Goal: Task Accomplishment & Management: Use online tool/utility

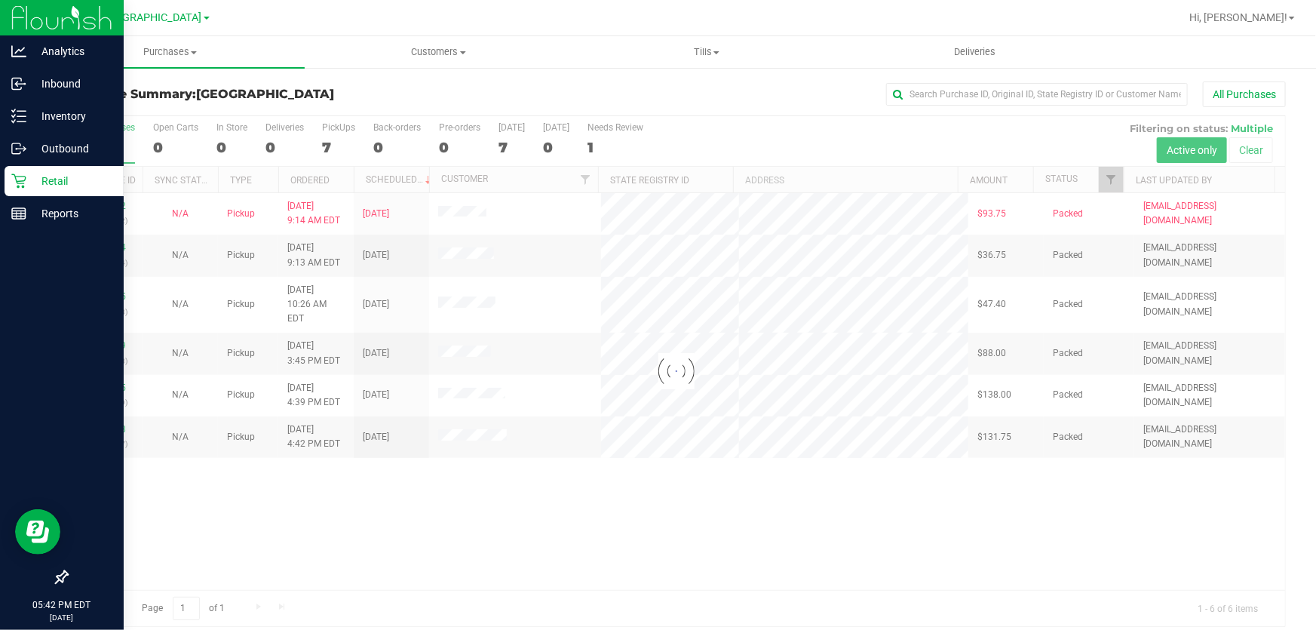
click at [31, 177] on p "Retail" at bounding box center [71, 181] width 90 height 18
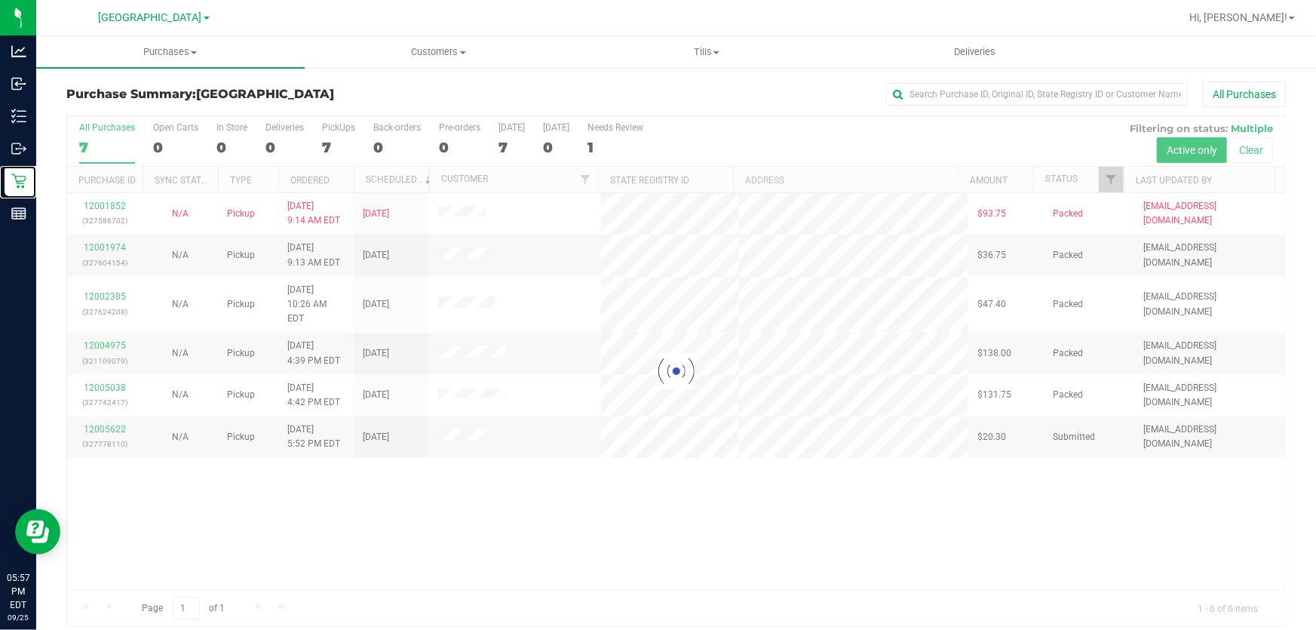
scroll to position [11, 0]
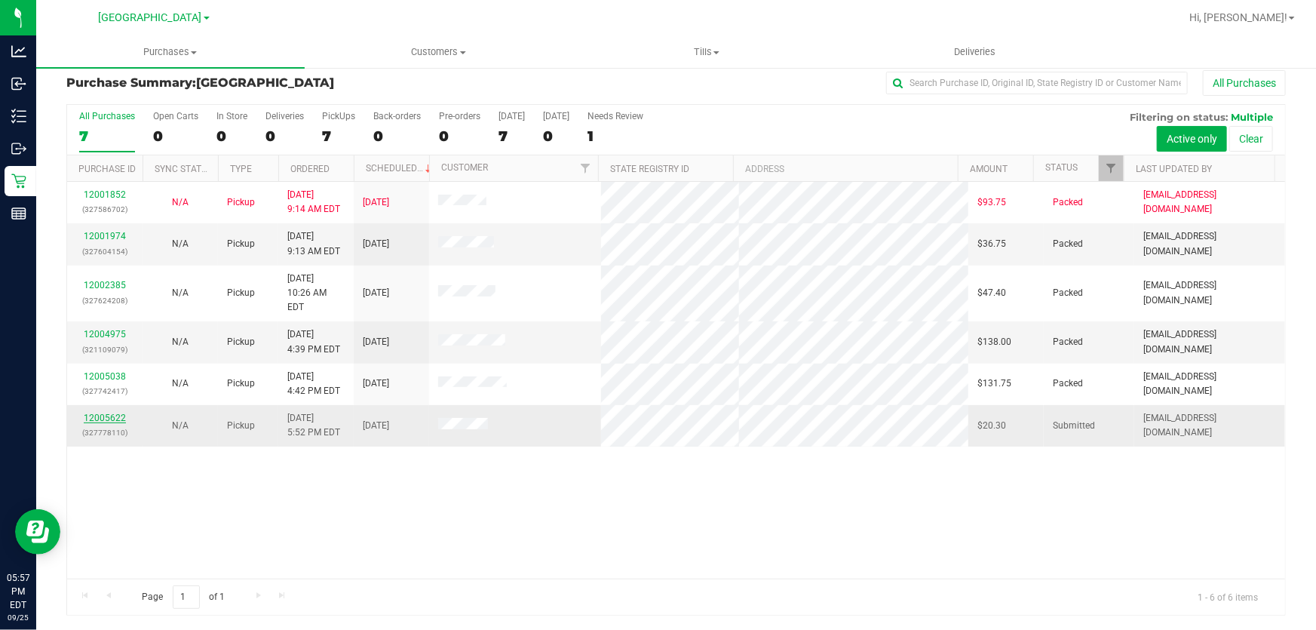
click at [94, 413] on link "12005622" at bounding box center [105, 418] width 42 height 11
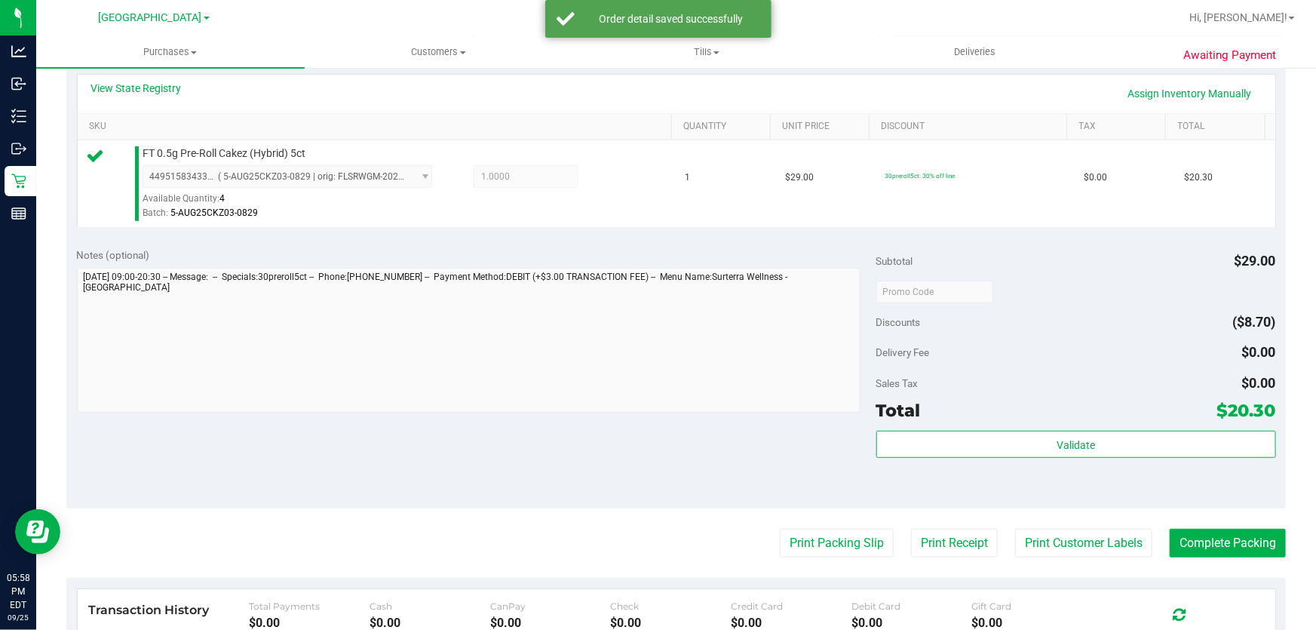
scroll to position [422, 0]
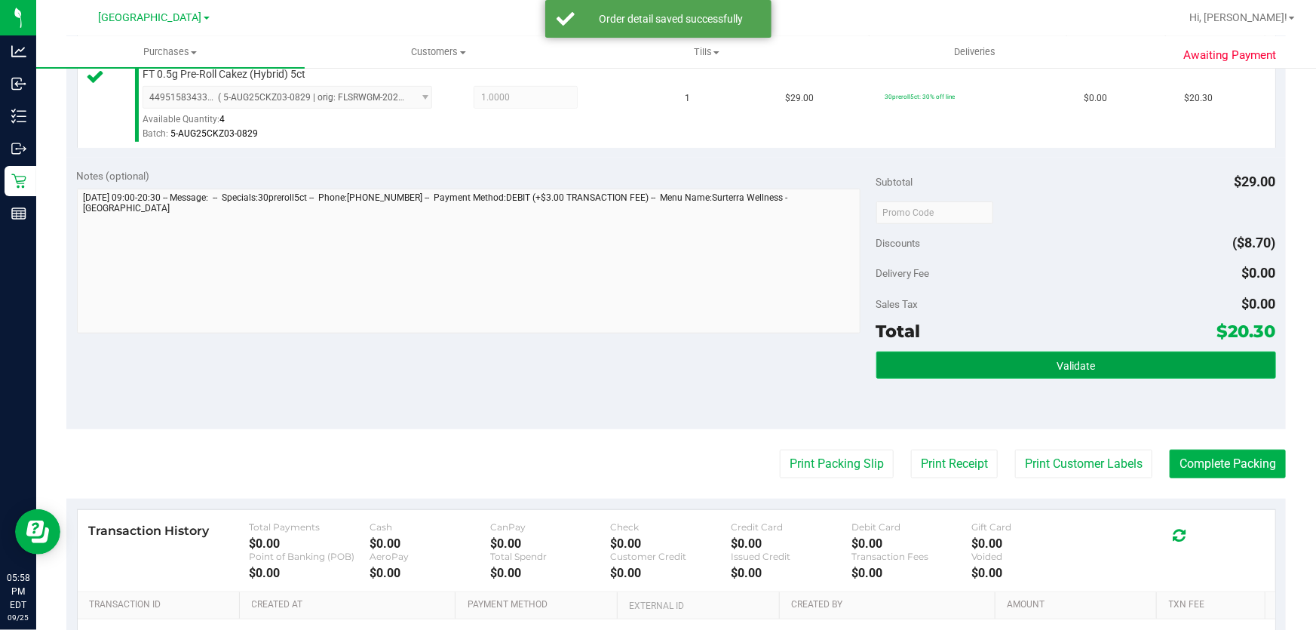
click at [1023, 355] on button "Validate" at bounding box center [1076, 364] width 400 height 27
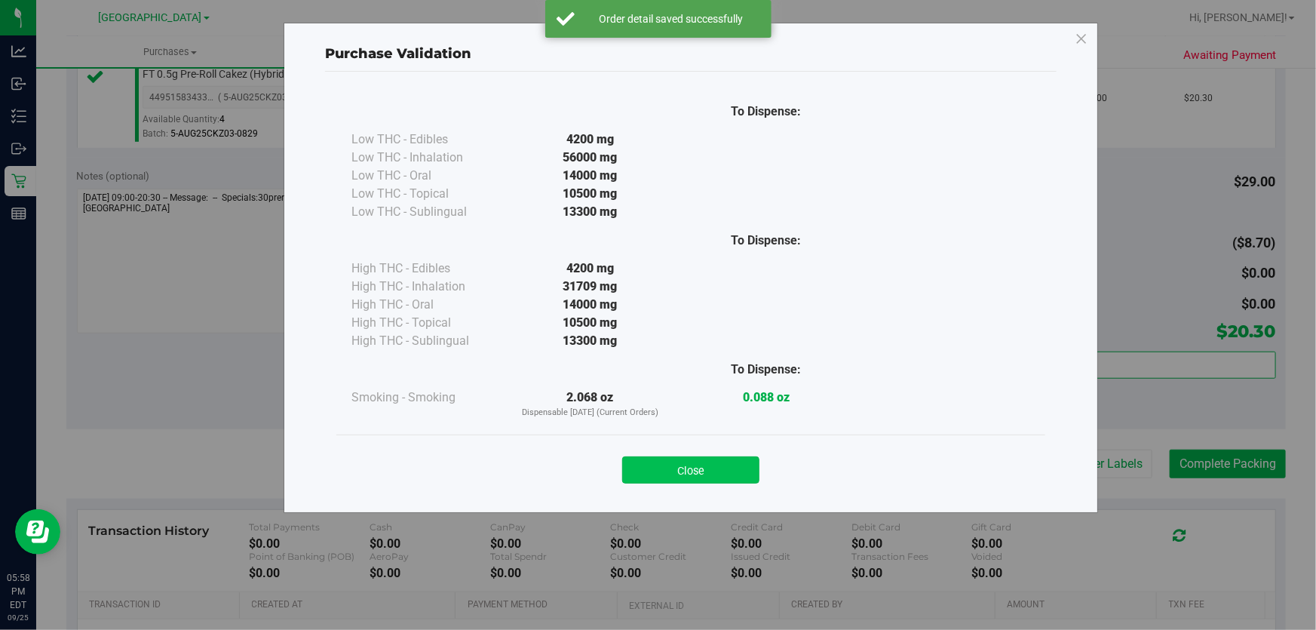
click at [758, 464] on button "Close" at bounding box center [690, 469] width 137 height 27
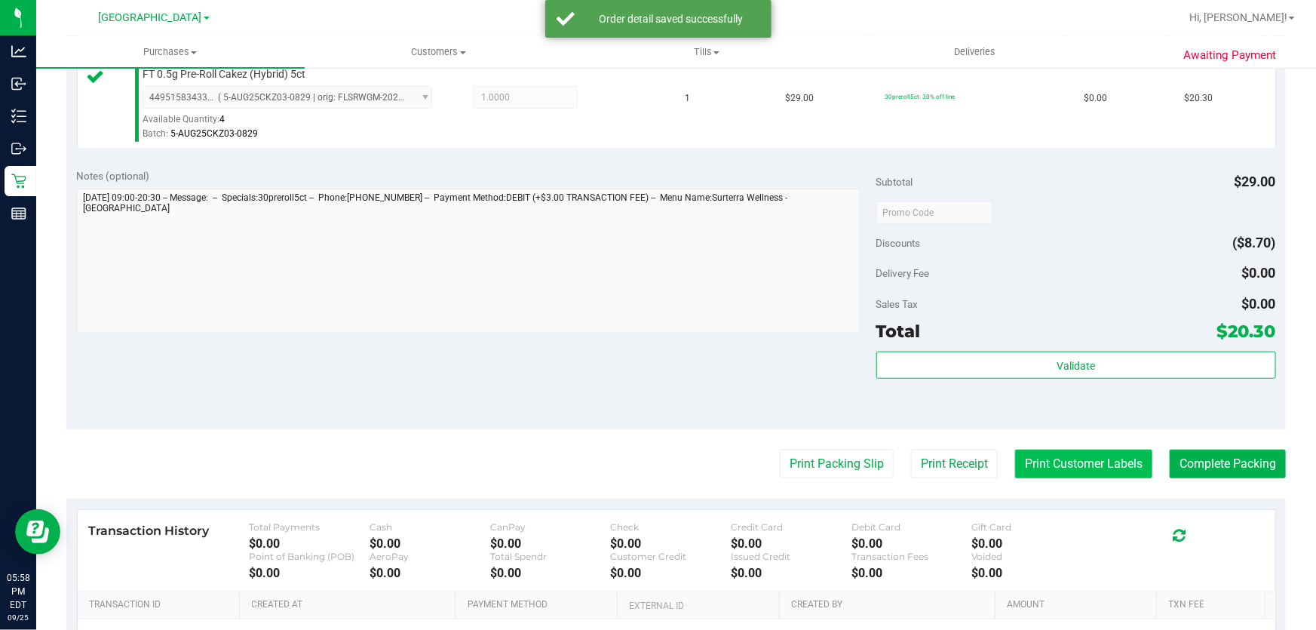
click at [1106, 461] on button "Print Customer Labels" at bounding box center [1083, 463] width 137 height 29
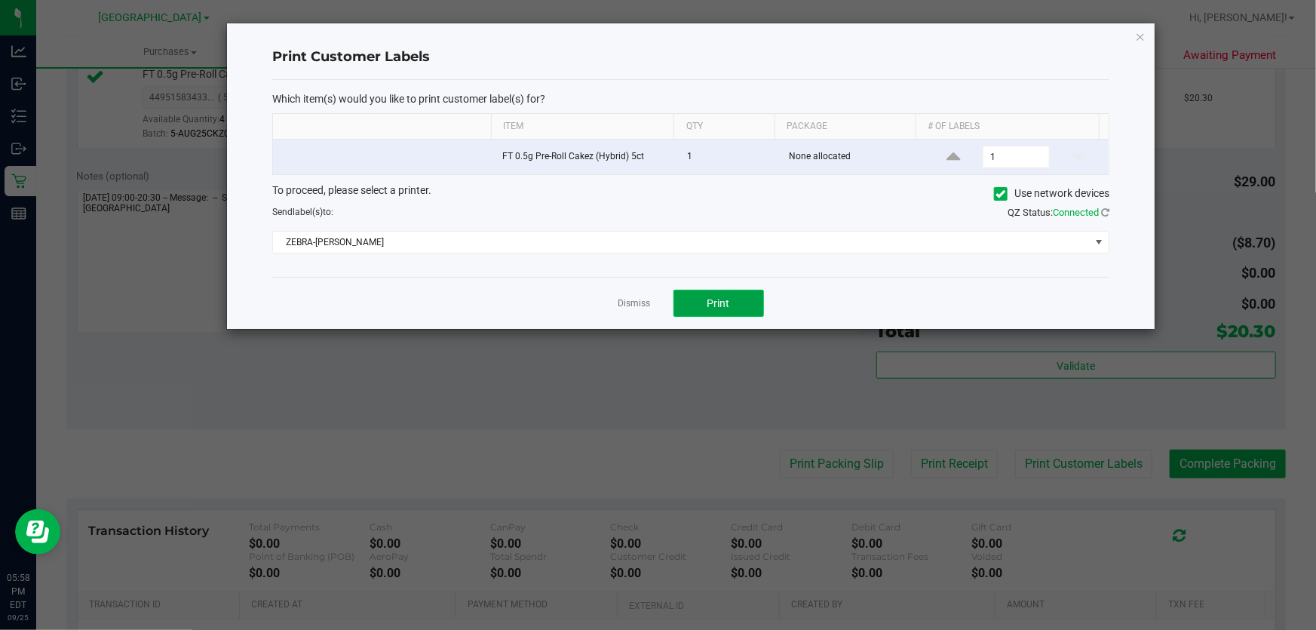
click at [678, 309] on button "Print" at bounding box center [718, 303] width 90 height 27
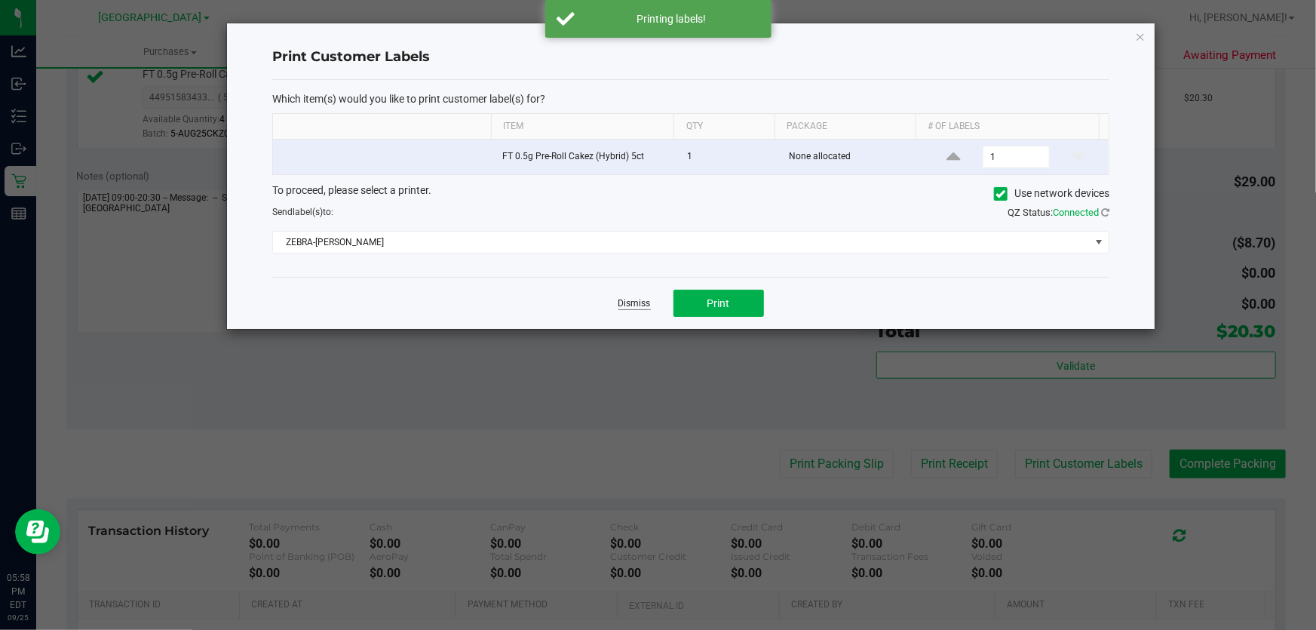
click at [643, 300] on link "Dismiss" at bounding box center [634, 303] width 32 height 13
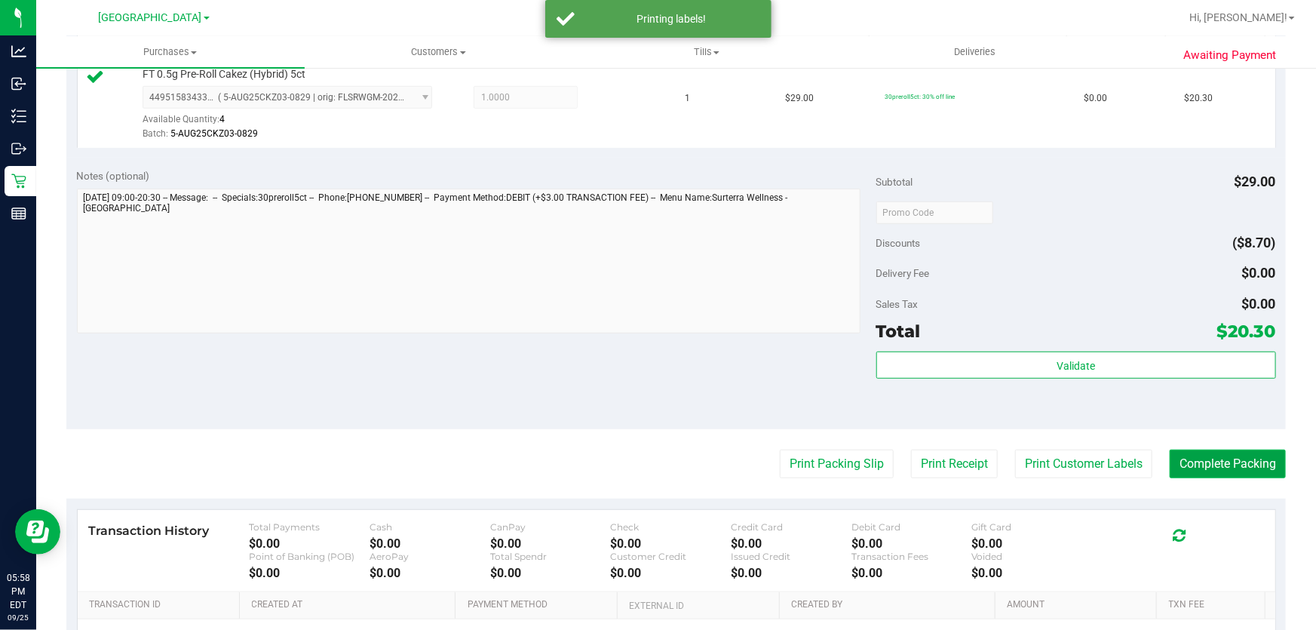
click at [1231, 449] on button "Complete Packing" at bounding box center [1228, 463] width 116 height 29
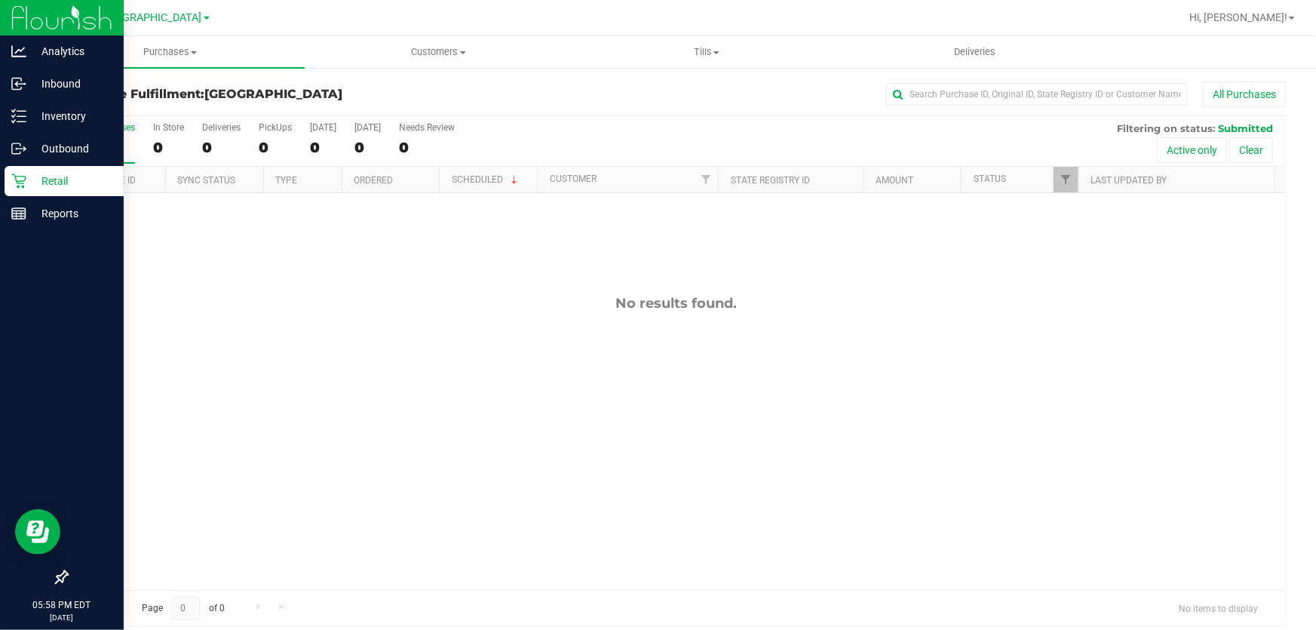
click at [29, 173] on p "Retail" at bounding box center [71, 181] width 90 height 18
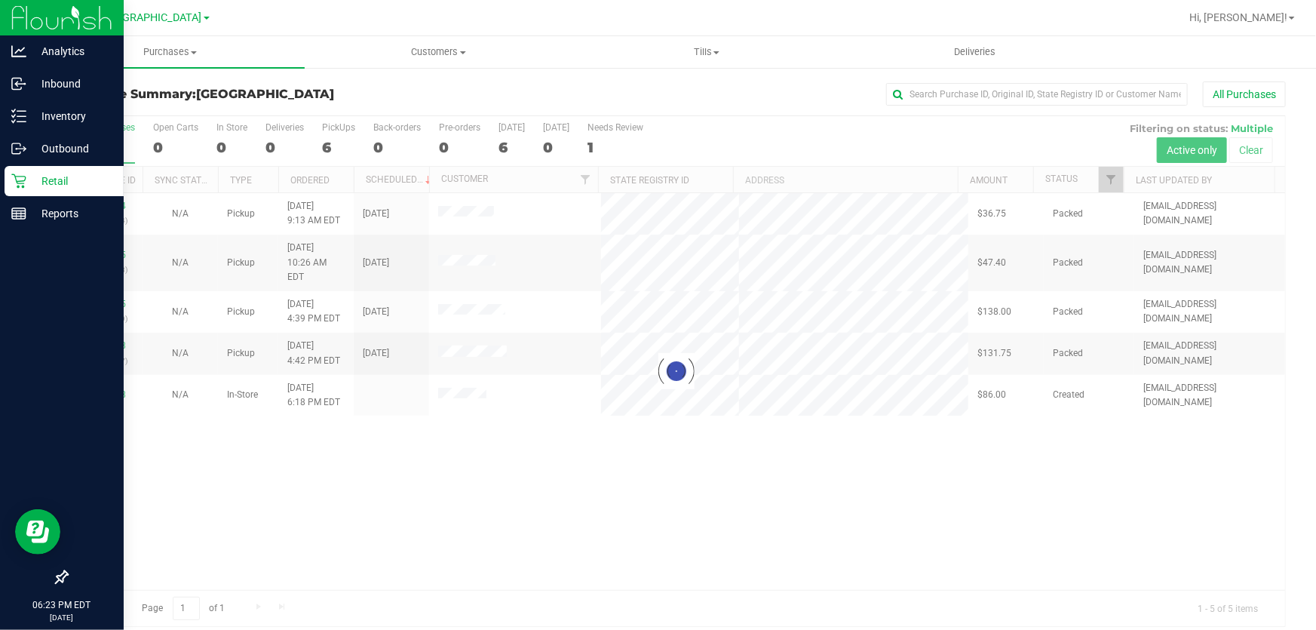
click at [39, 179] on p "Retail" at bounding box center [71, 181] width 90 height 18
click at [26, 179] on p "Retail" at bounding box center [71, 181] width 90 height 18
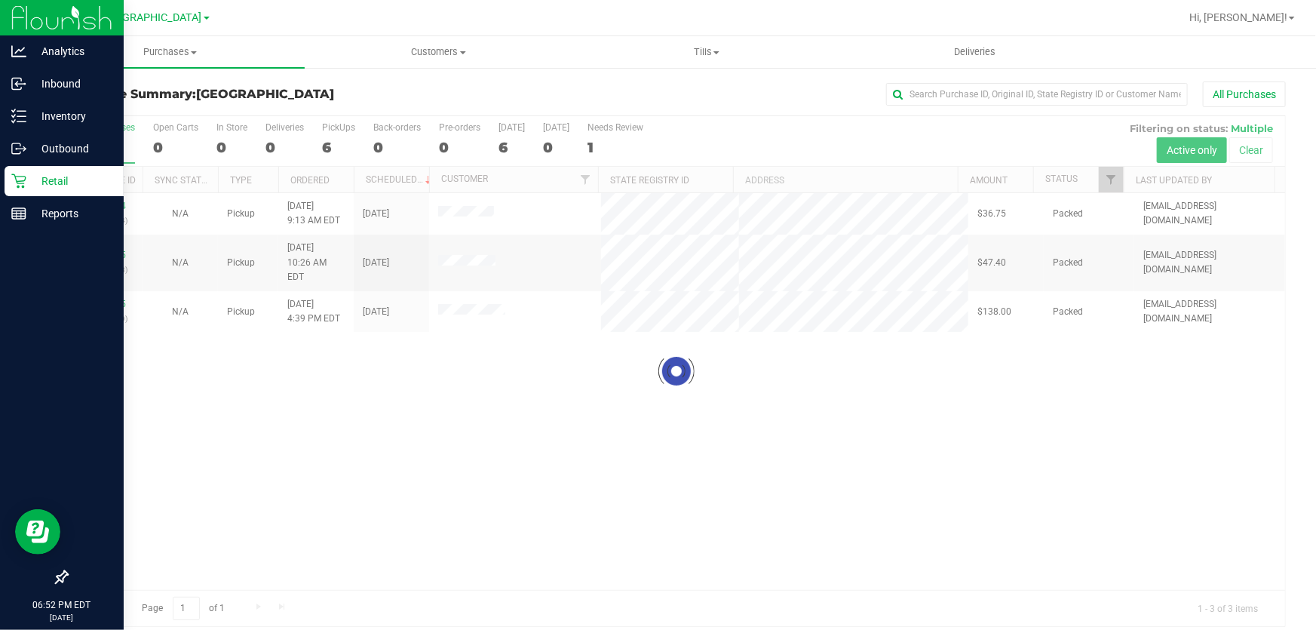
click at [41, 186] on p "Retail" at bounding box center [71, 181] width 90 height 18
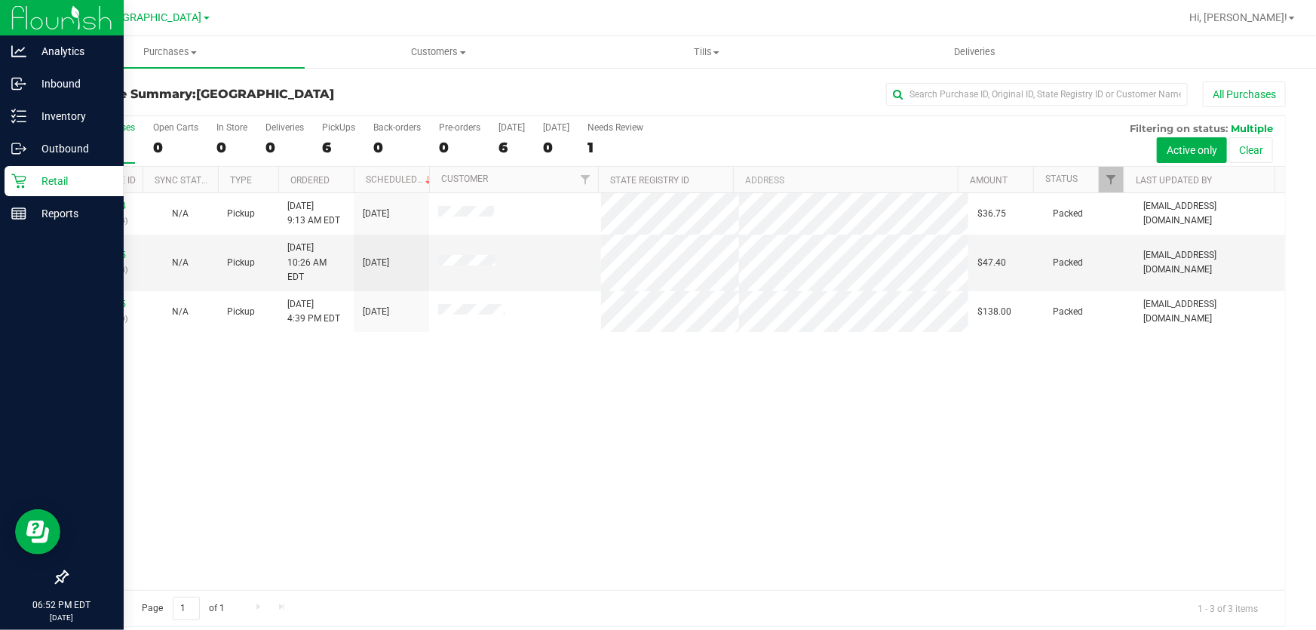
click at [44, 184] on p "Retail" at bounding box center [71, 181] width 90 height 18
click at [81, 109] on p "Inventory" at bounding box center [71, 116] width 90 height 18
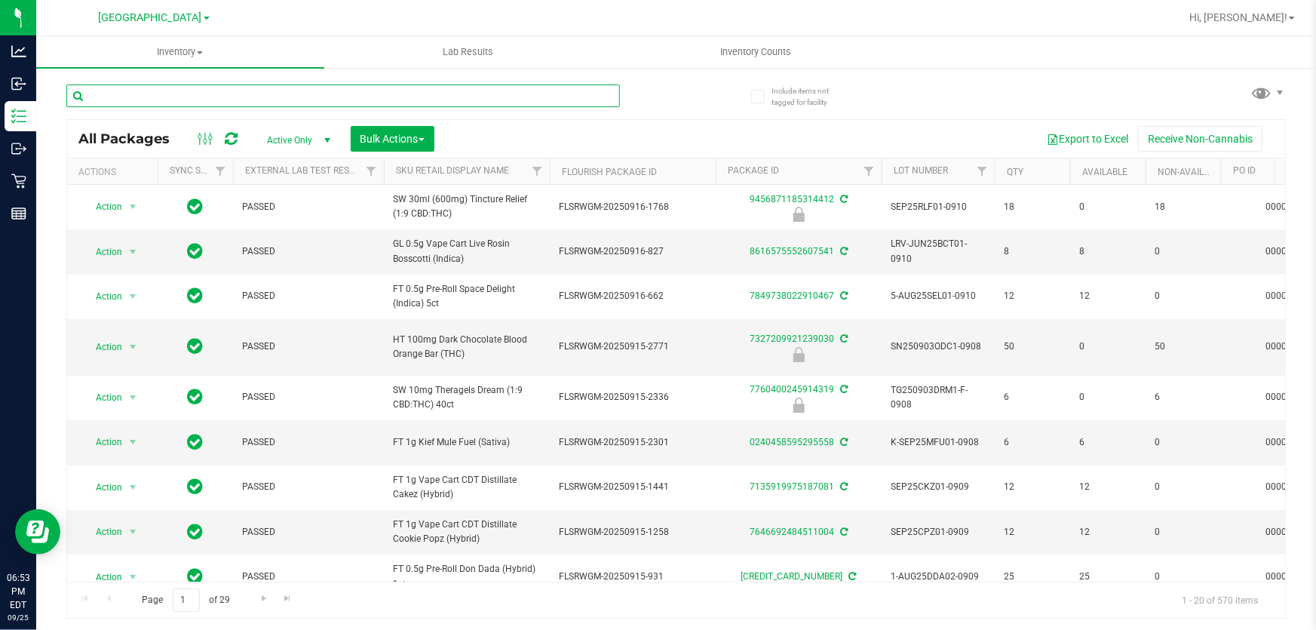
click at [218, 95] on input "text" at bounding box center [343, 95] width 554 height 23
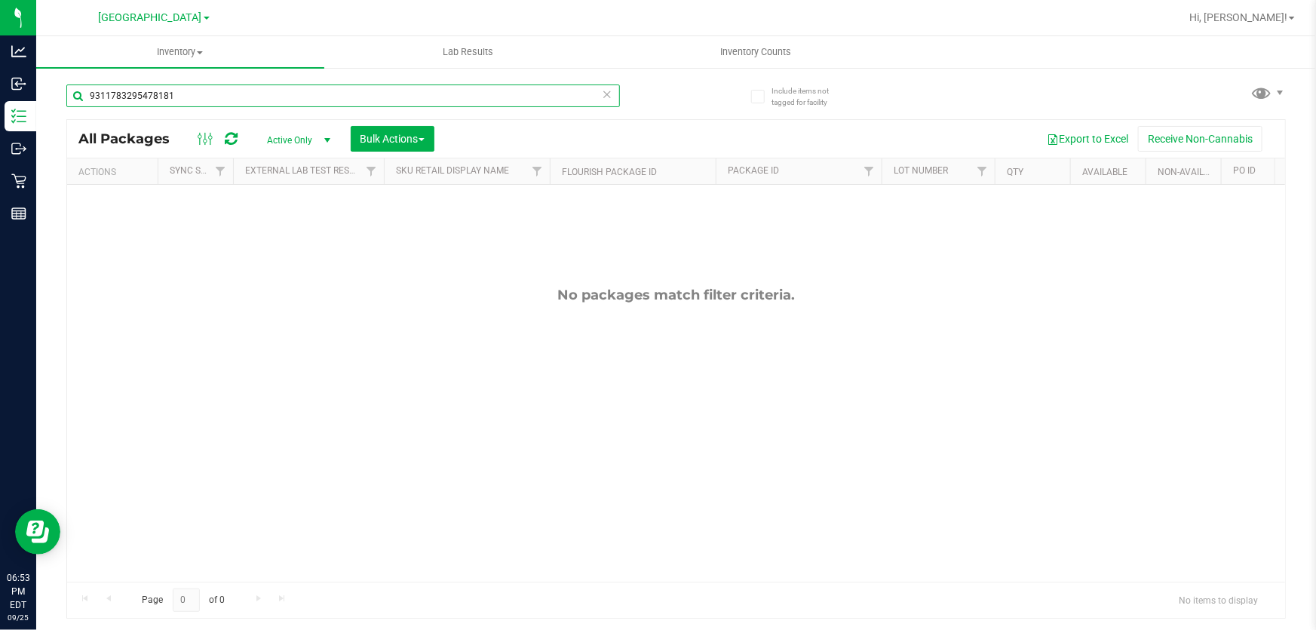
type input "9311783295478181"
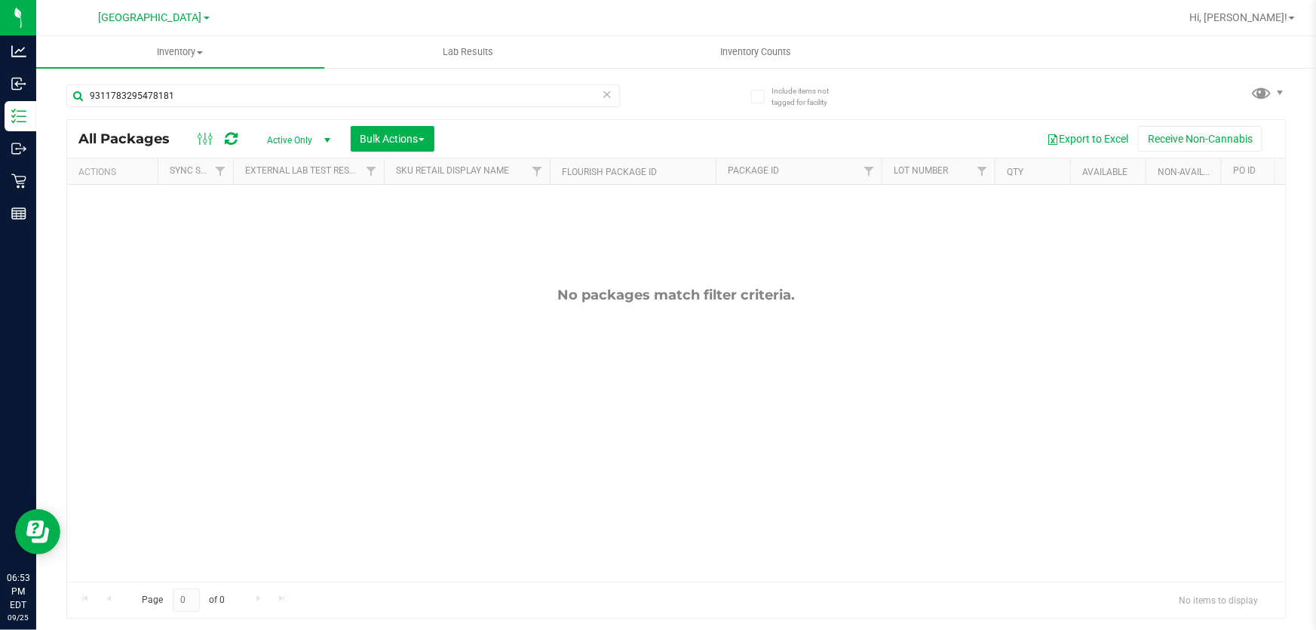
click at [609, 98] on icon at bounding box center [607, 93] width 11 height 18
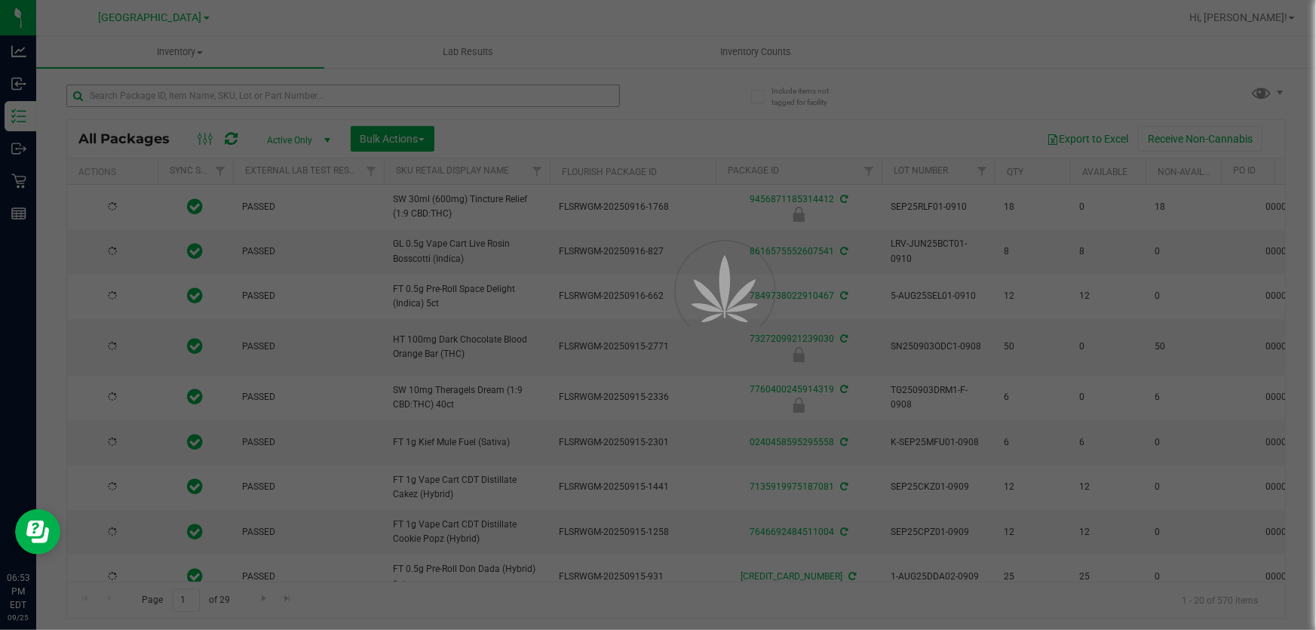
click at [394, 96] on div at bounding box center [658, 315] width 1316 height 630
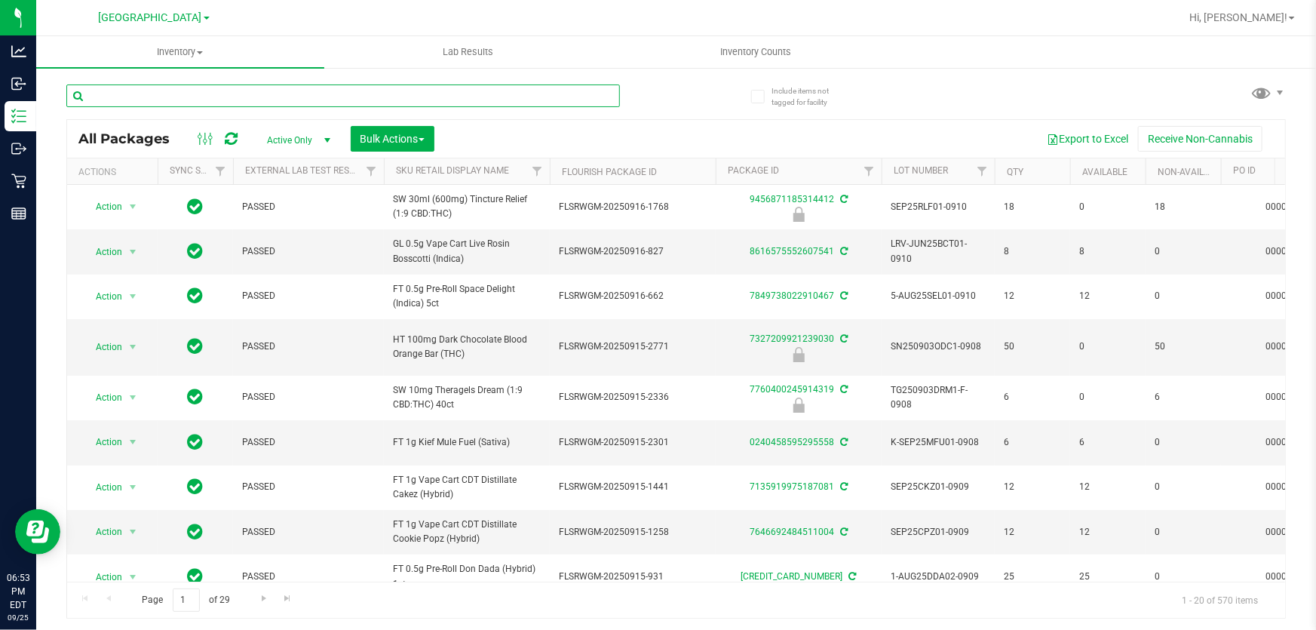
click at [394, 96] on input "text" at bounding box center [343, 95] width 554 height 23
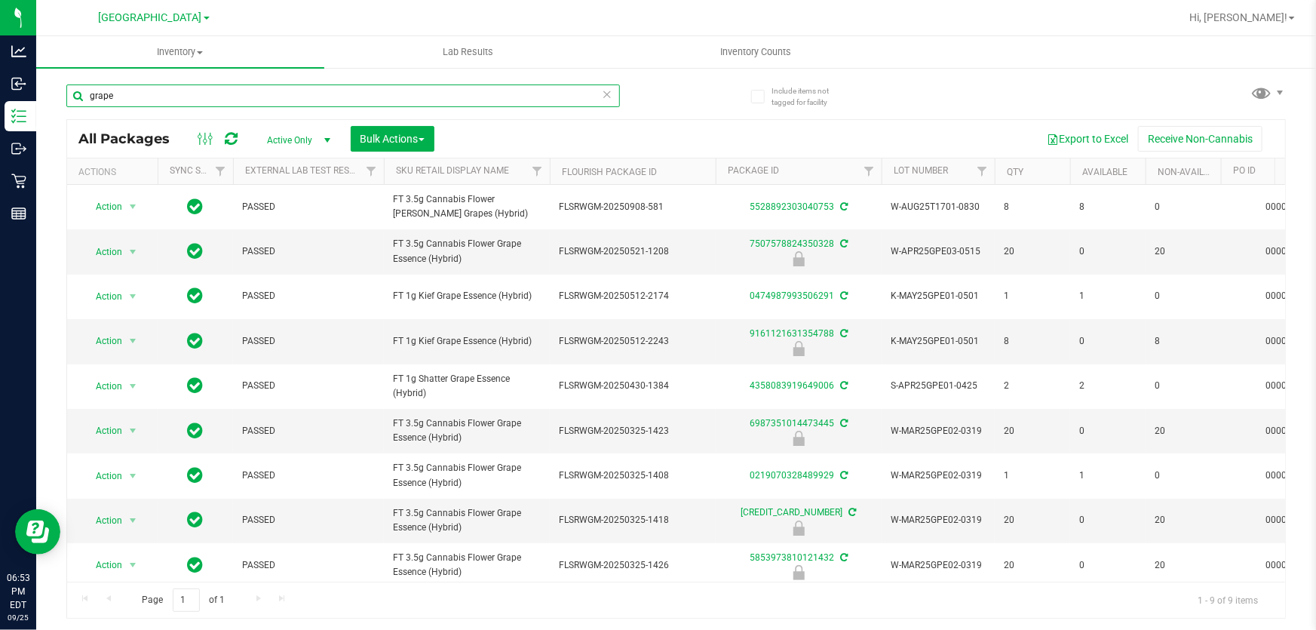
type input "grape"
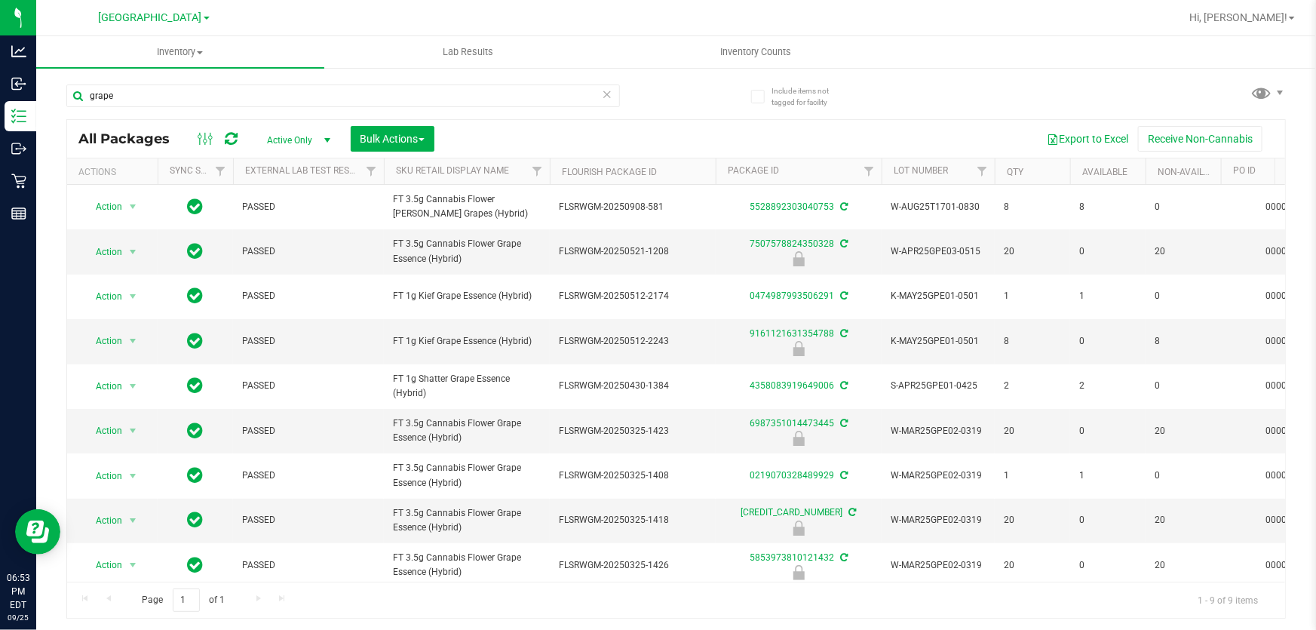
click at [605, 91] on icon at bounding box center [607, 93] width 11 height 18
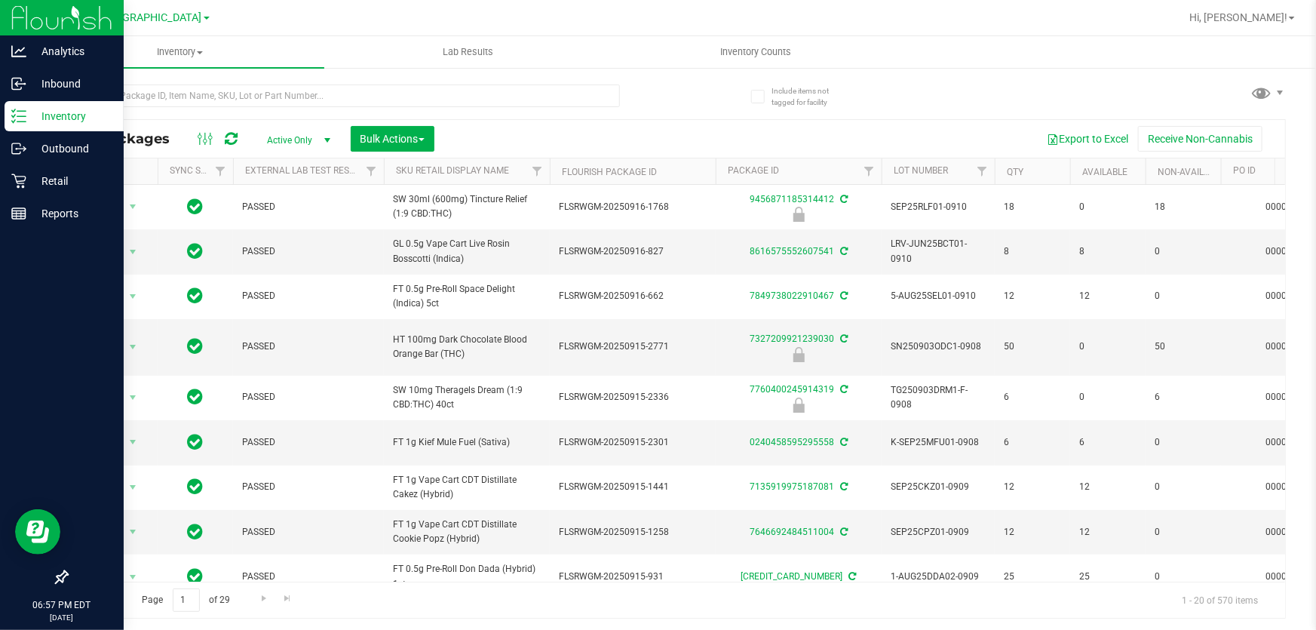
click at [8, 559] on nav "Analytics Inbound Inventory Outbound Retail Reports 06:57 PM EDT [DATE] 09/25" at bounding box center [62, 315] width 124 height 630
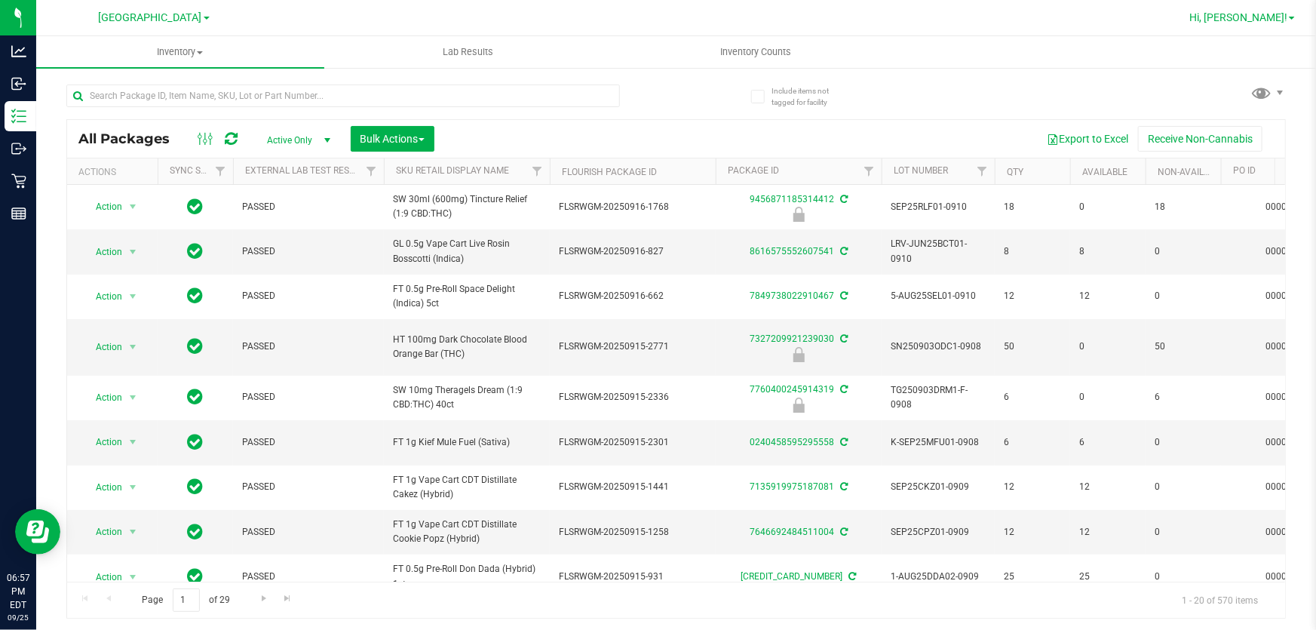
click at [1262, 14] on span "Hi, [PERSON_NAME]!" at bounding box center [1238, 17] width 98 height 12
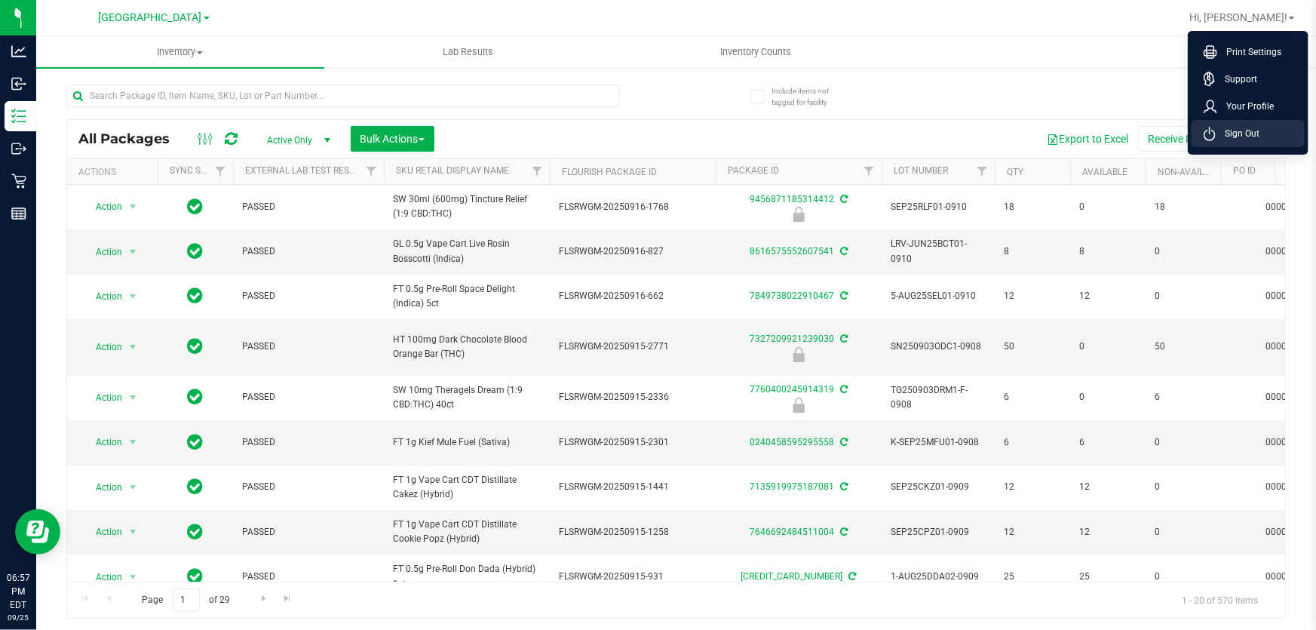
click at [1228, 134] on span "Sign Out" at bounding box center [1238, 133] width 44 height 15
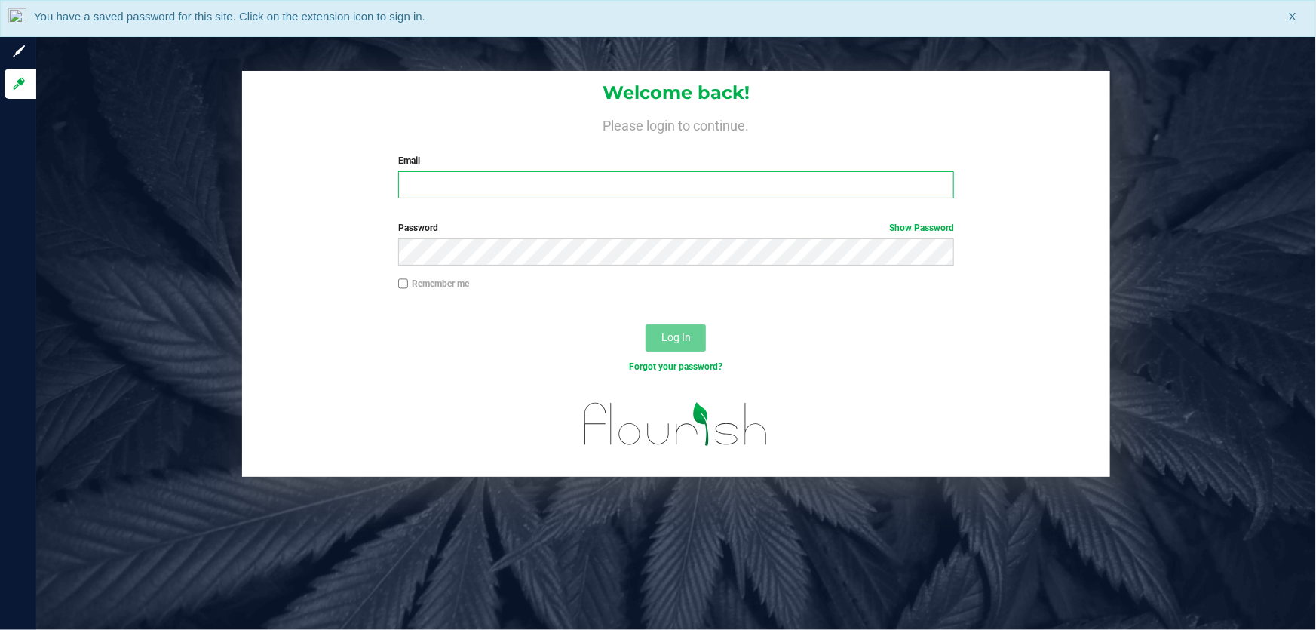
click at [495, 182] on input "Email" at bounding box center [676, 184] width 557 height 27
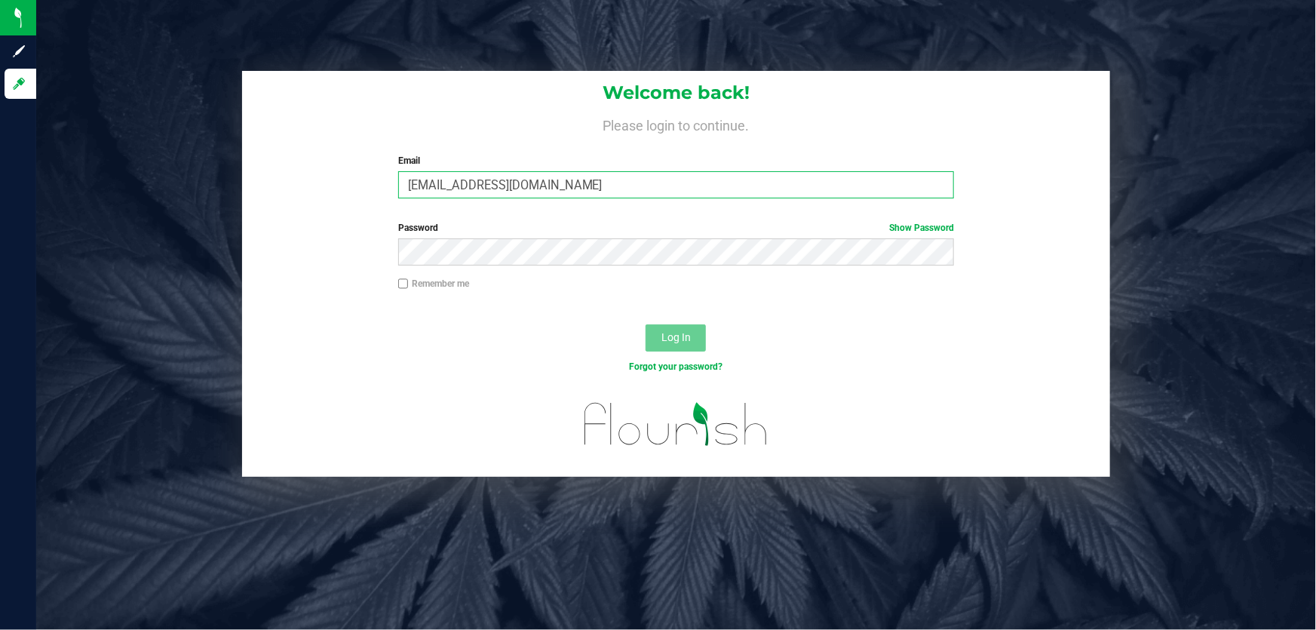
type input "[EMAIL_ADDRESS][DOMAIN_NAME]"
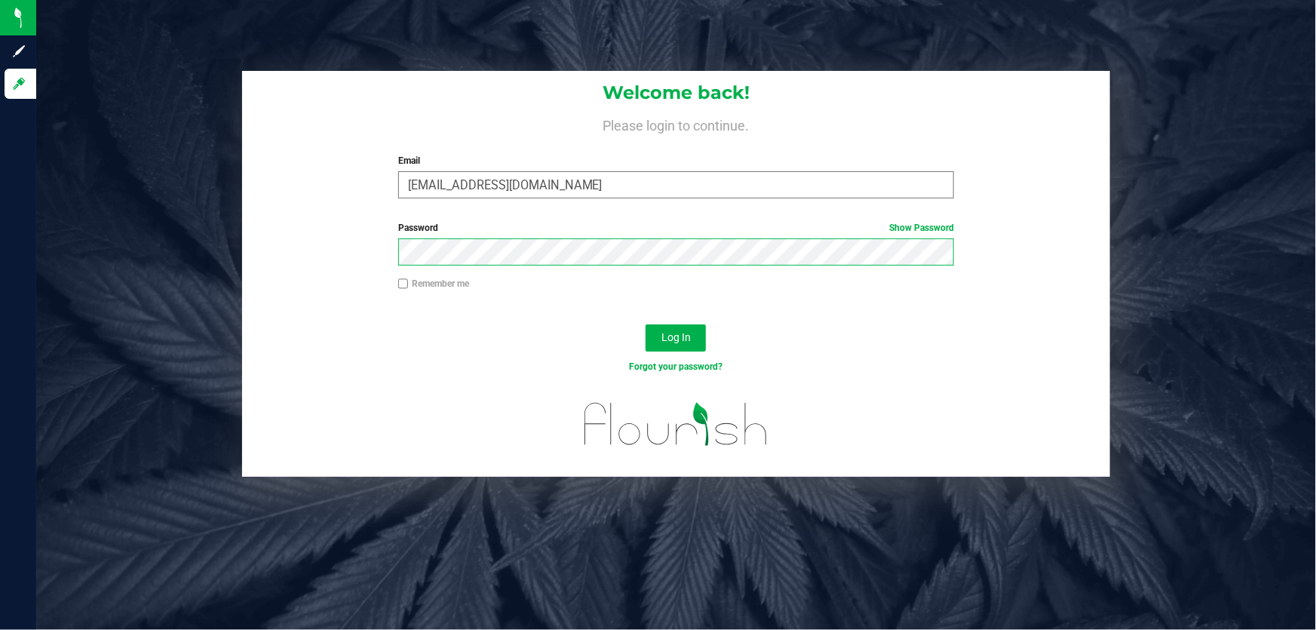
click at [646, 324] on button "Log In" at bounding box center [676, 337] width 60 height 27
